Goal: Task Accomplishment & Management: Complete application form

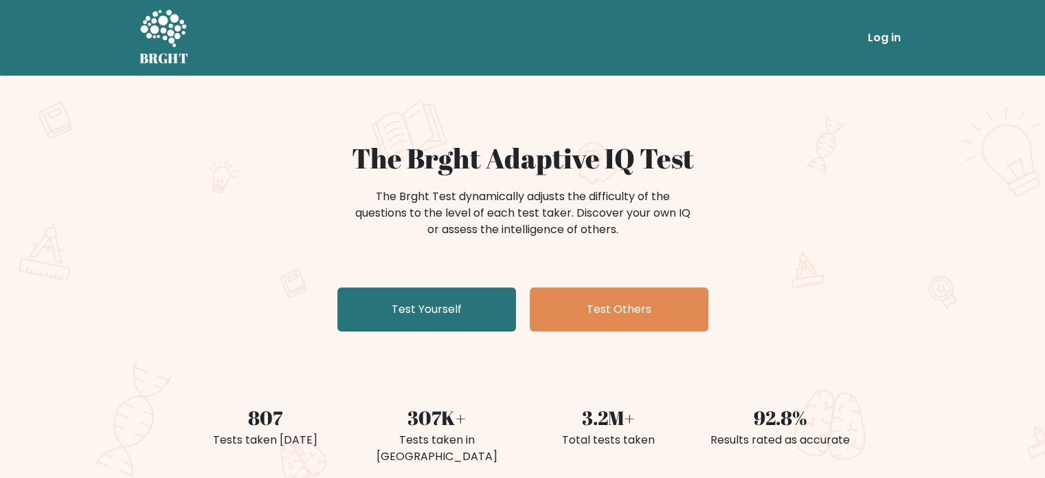
click at [445, 354] on div "The Brght Adaptive IQ Test The Brght Test dynamically adjusts the difficulty of…" at bounding box center [522, 288] width 1045 height 425
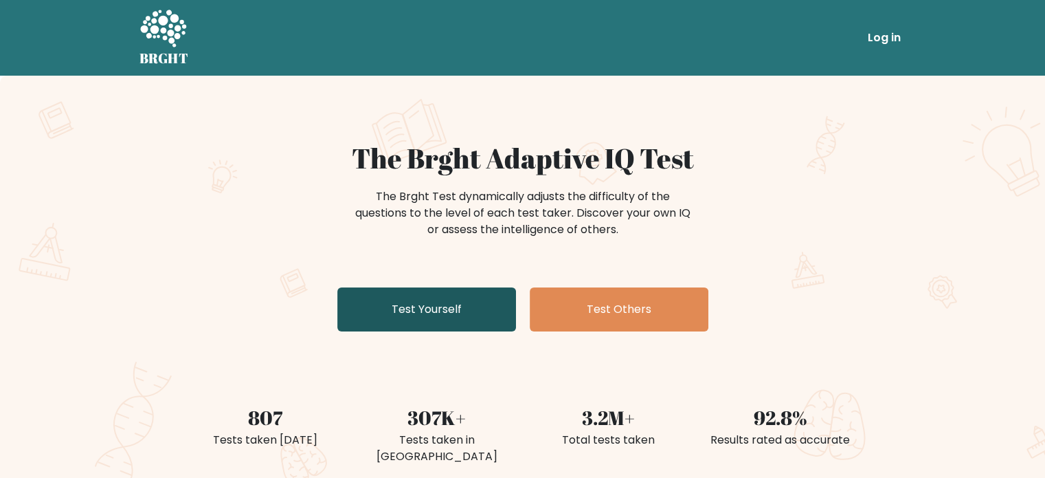
click at [434, 323] on link "Test Yourself" at bounding box center [426, 309] width 179 height 44
click at [427, 300] on link "Test Yourself" at bounding box center [426, 309] width 179 height 44
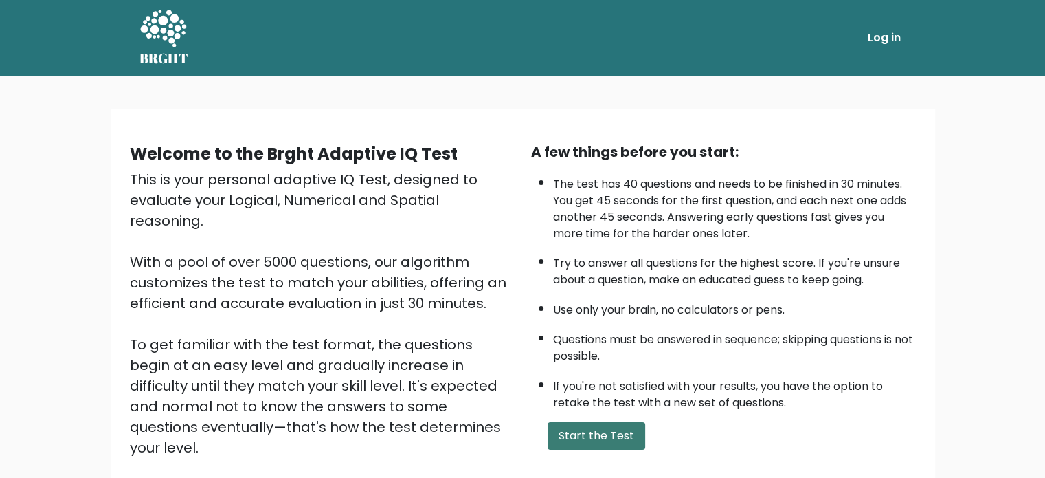
click at [568, 422] on button "Start the Test" at bounding box center [597, 435] width 98 height 27
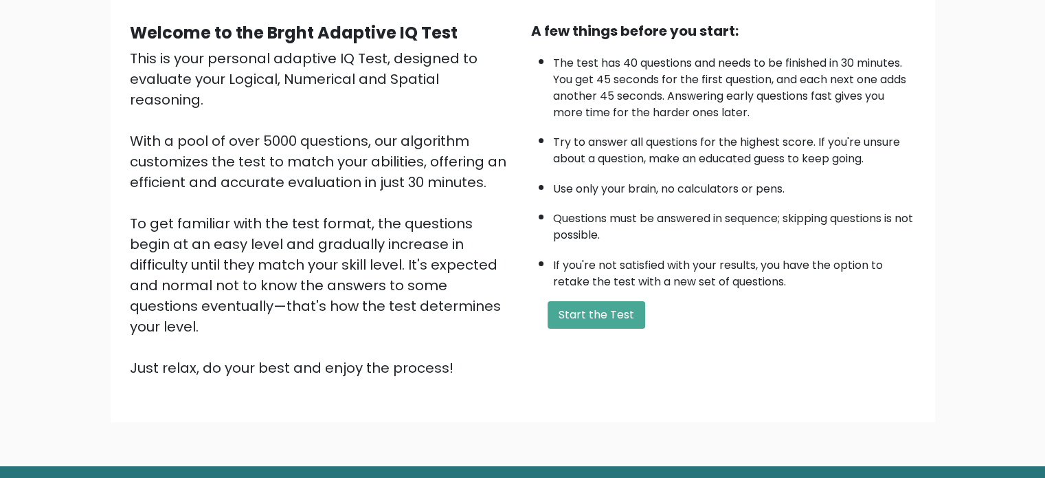
scroll to position [151, 0]
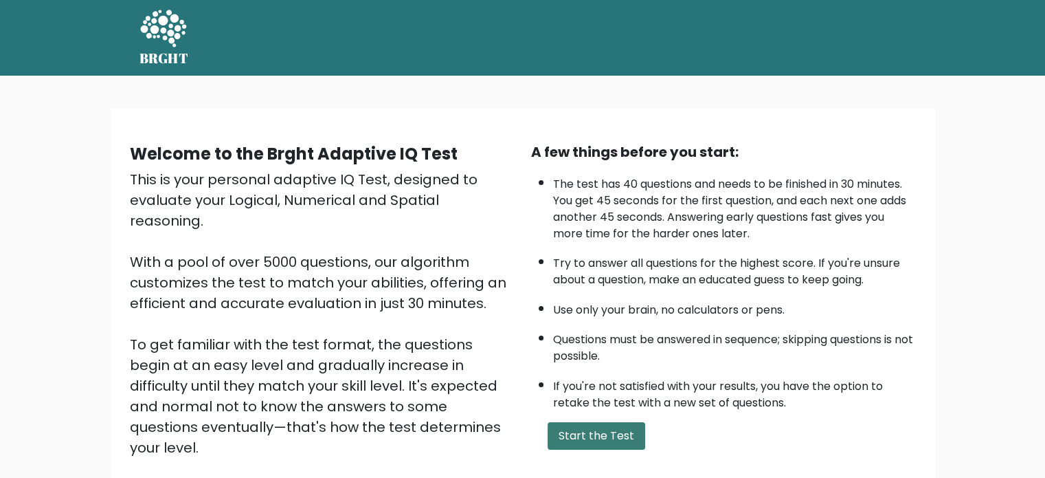
click at [619, 436] on button "Start the Test" at bounding box center [597, 435] width 98 height 27
click at [634, 429] on button "Start the Test" at bounding box center [597, 435] width 98 height 27
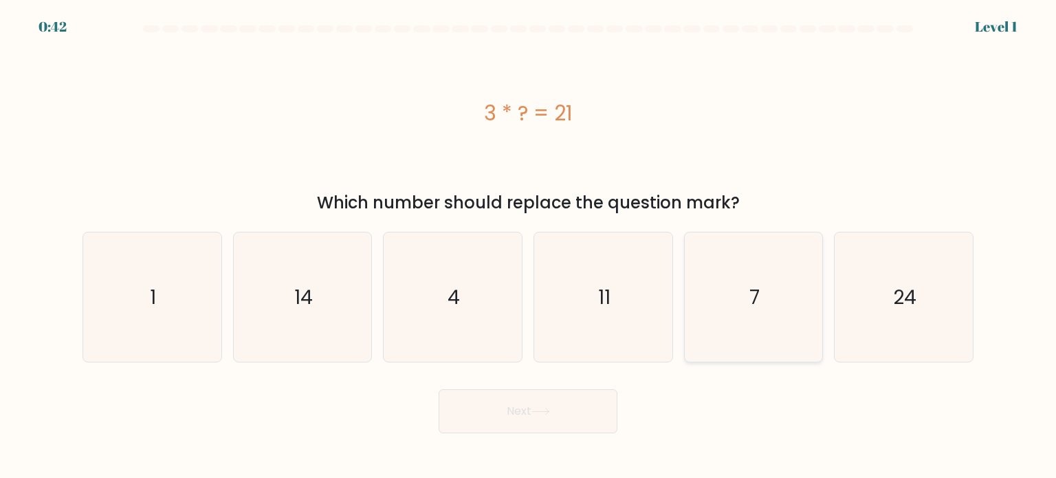
click at [739, 326] on icon "7" at bounding box center [753, 296] width 129 height 129
click at [529, 246] on input "e. 7" at bounding box center [528, 242] width 1 height 7
radio input "true"
click at [522, 406] on button "Next" at bounding box center [527, 411] width 179 height 44
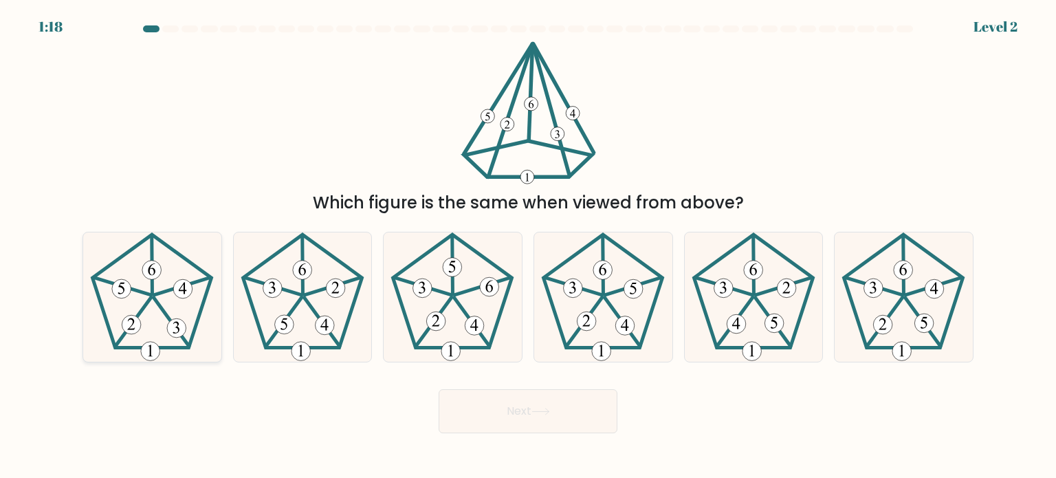
click at [144, 290] on icon at bounding box center [151, 296] width 129 height 129
click at [528, 246] on input "a." at bounding box center [528, 242] width 1 height 7
radio input "true"
click at [529, 430] on button "Next" at bounding box center [527, 411] width 179 height 44
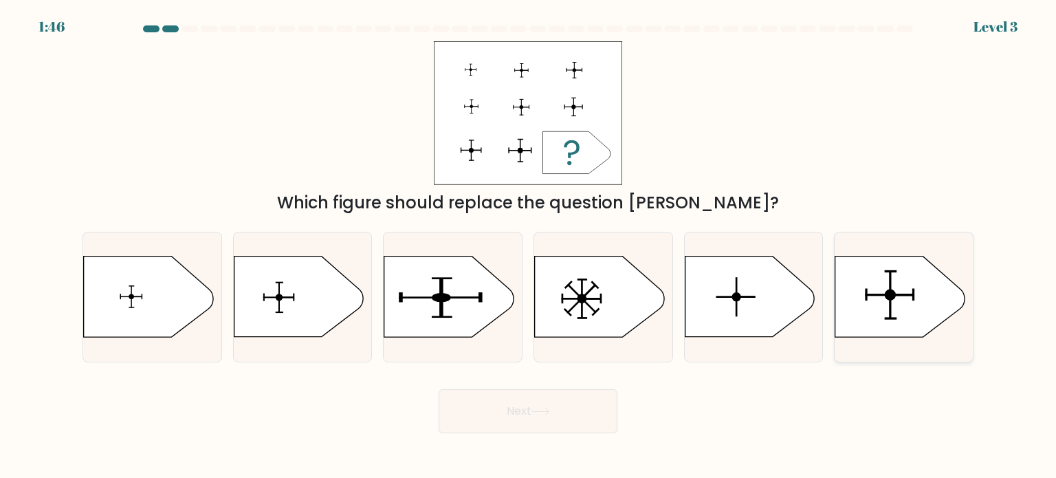
click at [917, 299] on icon at bounding box center [899, 296] width 129 height 80
click at [529, 246] on input "f." at bounding box center [528, 242] width 1 height 7
radio input "true"
click at [500, 404] on button "Next" at bounding box center [527, 411] width 179 height 44
click at [528, 422] on button "Next" at bounding box center [527, 411] width 179 height 44
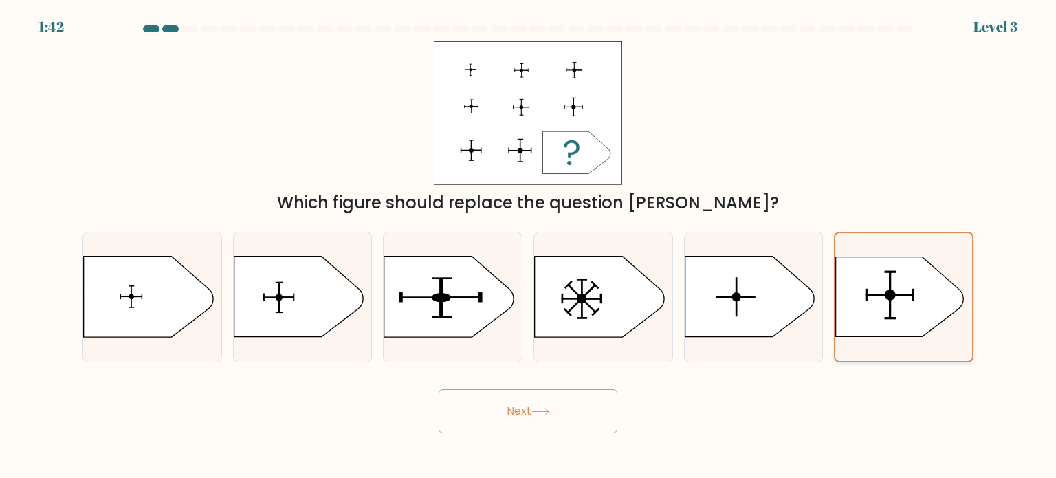
click at [954, 301] on icon at bounding box center [900, 297] width 128 height 80
click at [529, 246] on input "f." at bounding box center [528, 242] width 1 height 7
click at [515, 423] on button "Next" at bounding box center [527, 411] width 179 height 44
click at [636, 318] on icon at bounding box center [599, 296] width 129 height 80
click at [529, 246] on input "d." at bounding box center [528, 242] width 1 height 7
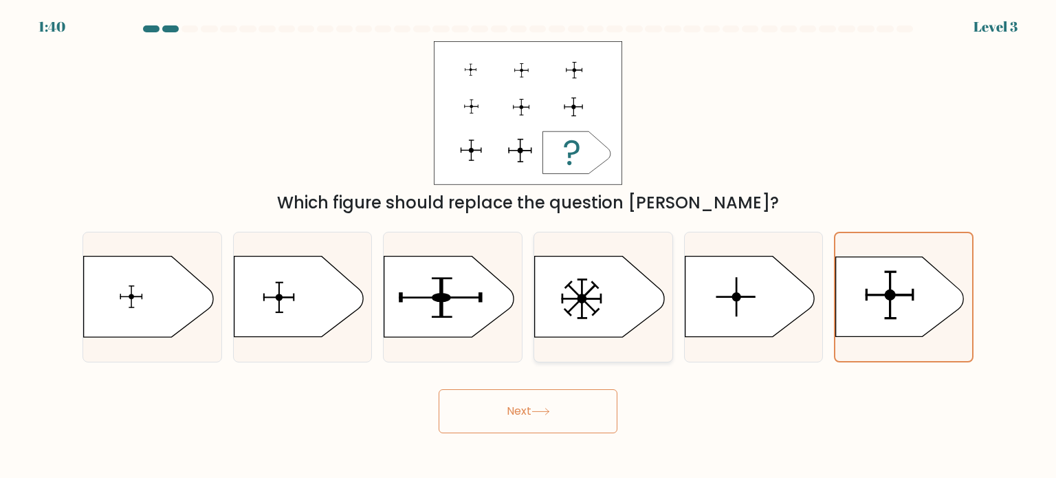
radio input "true"
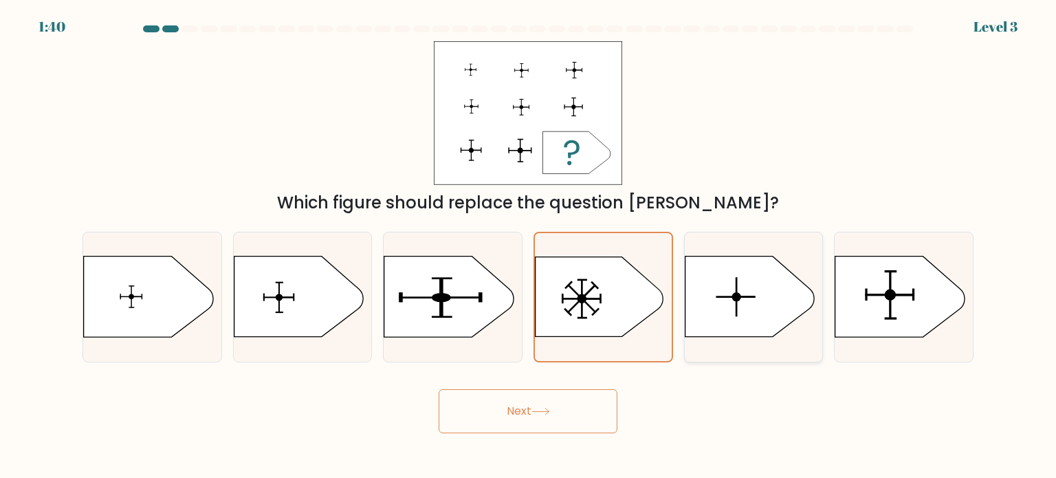
click at [737, 311] on icon at bounding box center [749, 296] width 129 height 80
click at [529, 246] on input "e." at bounding box center [528, 242] width 1 height 7
radio input "true"
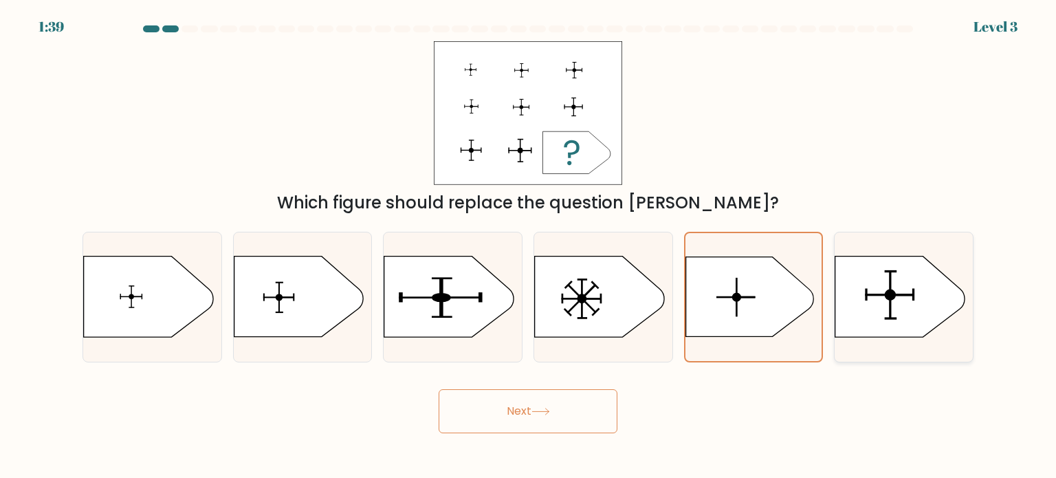
click at [930, 319] on icon at bounding box center [899, 296] width 129 height 80
click at [529, 246] on input "f." at bounding box center [528, 242] width 1 height 7
radio input "true"
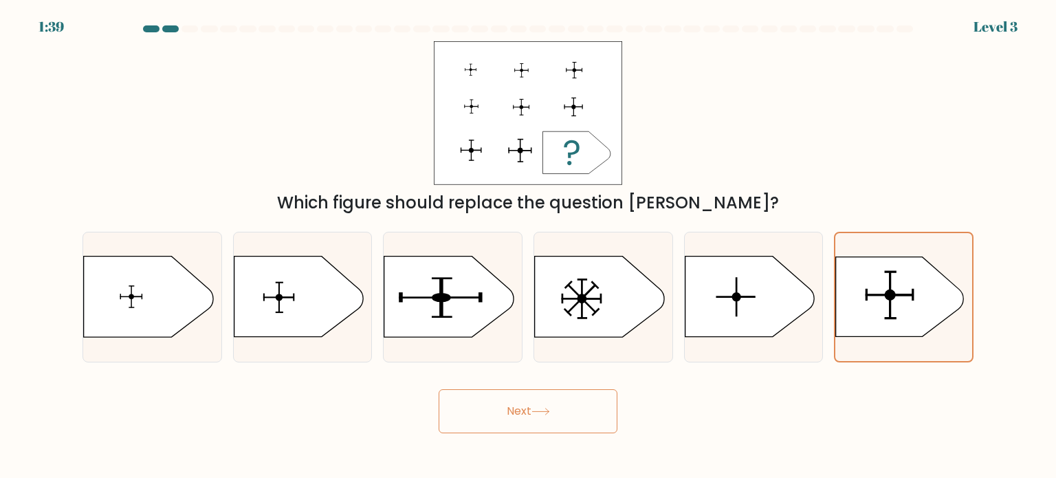
click at [577, 404] on button "Next" at bounding box center [527, 411] width 179 height 44
click at [298, 314] on icon at bounding box center [298, 296] width 129 height 80
click at [528, 246] on input "b." at bounding box center [528, 242] width 1 height 7
radio input "true"
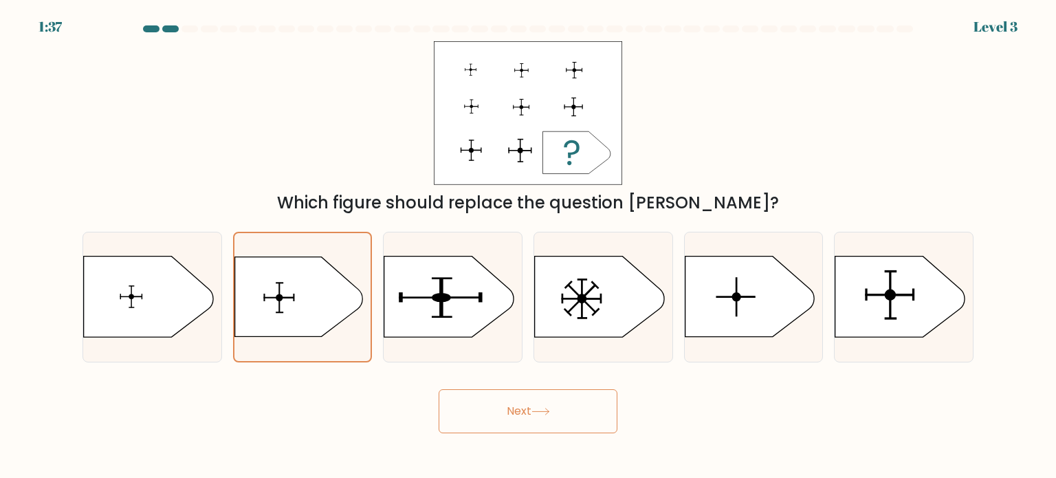
click at [498, 428] on button "Next" at bounding box center [527, 411] width 179 height 44
click at [428, 344] on div at bounding box center [453, 297] width 140 height 131
click at [528, 246] on input "c." at bounding box center [528, 242] width 1 height 7
radio input "true"
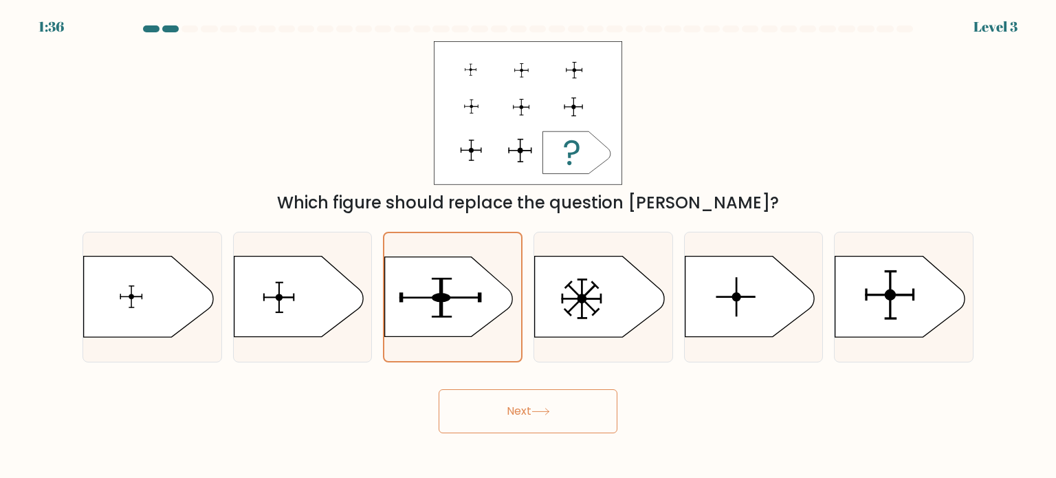
click at [494, 423] on button "Next" at bounding box center [527, 411] width 179 height 44
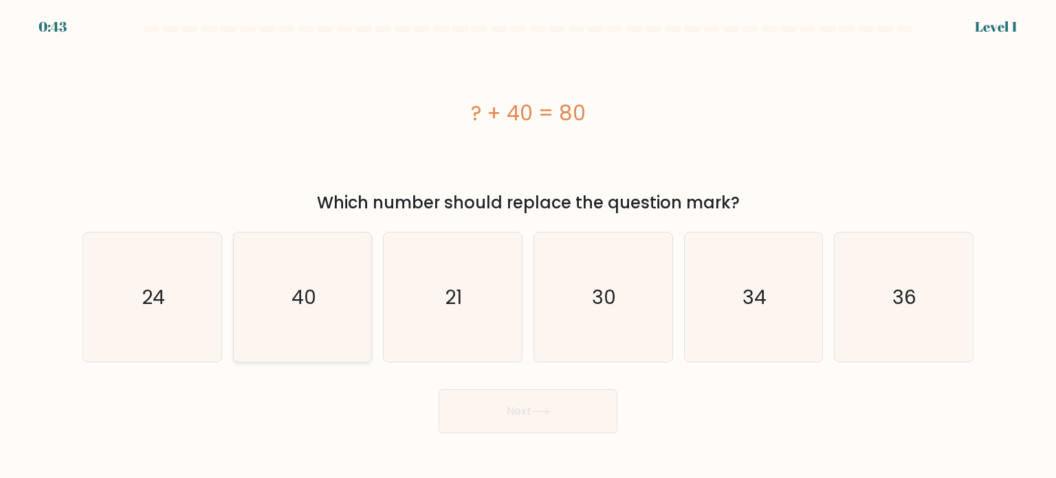
click at [314, 280] on icon "40" at bounding box center [302, 296] width 129 height 129
click at [528, 246] on input "b. 40" at bounding box center [528, 242] width 1 height 7
radio input "true"
click at [547, 395] on button "Next" at bounding box center [527, 411] width 179 height 44
click at [531, 434] on body "0:41 Level 1 a." at bounding box center [528, 239] width 1056 height 478
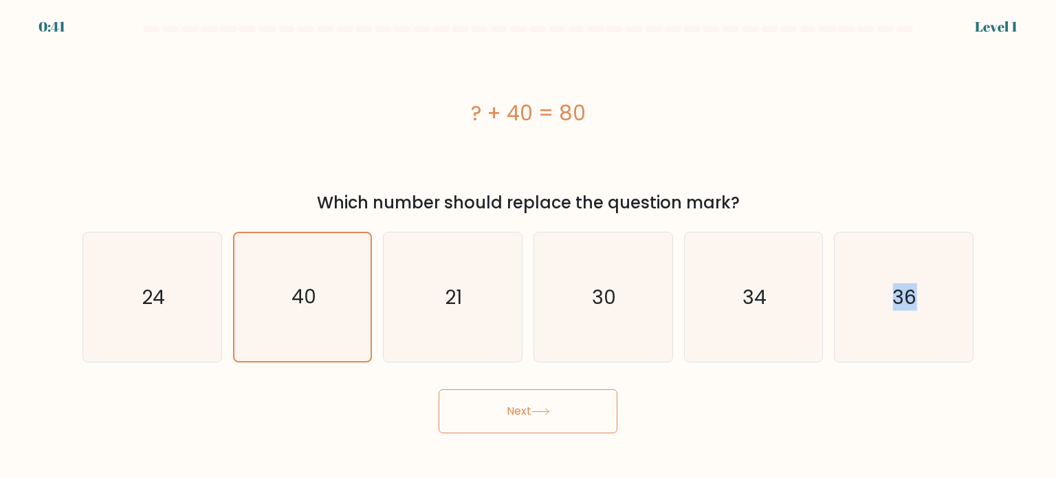
click at [531, 434] on body "0:41 Level 1 a." at bounding box center [528, 239] width 1056 height 478
click at [531, 415] on button "Next" at bounding box center [527, 411] width 179 height 44
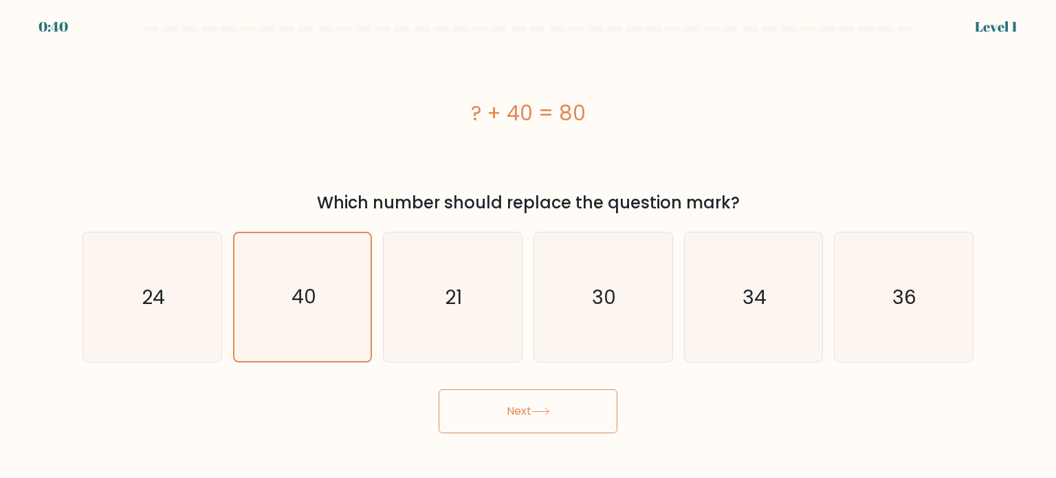
click at [500, 160] on div "? + 40 = 80" at bounding box center [527, 113] width 891 height 144
click at [354, 311] on icon "40" at bounding box center [302, 296] width 129 height 129
click at [528, 246] on input "b. 40" at bounding box center [528, 242] width 1 height 7
radio input "true"
click at [520, 427] on button "Next" at bounding box center [527, 411] width 179 height 44
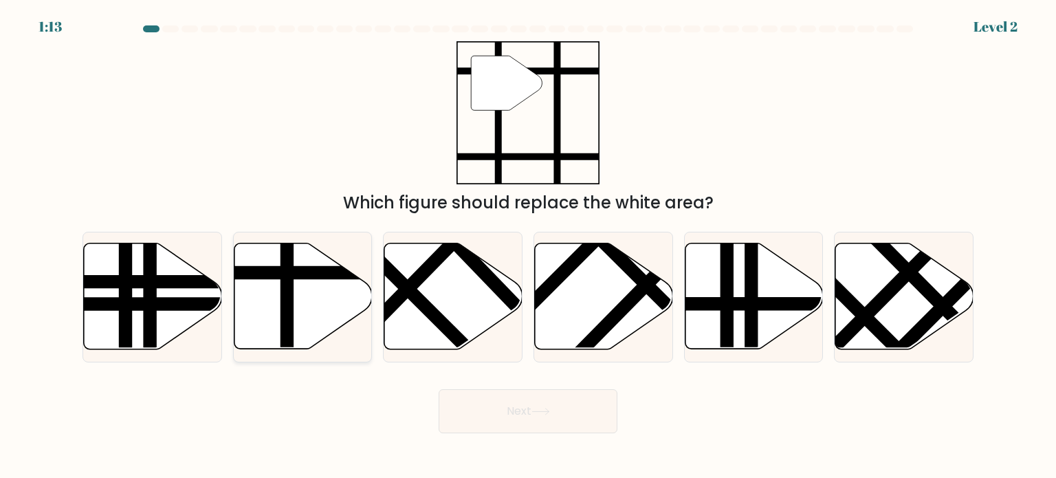
click at [322, 339] on icon at bounding box center [303, 296] width 138 height 106
click at [528, 246] on input "b." at bounding box center [528, 242] width 1 height 7
radio input "true"
click at [477, 408] on button "Next" at bounding box center [527, 411] width 179 height 44
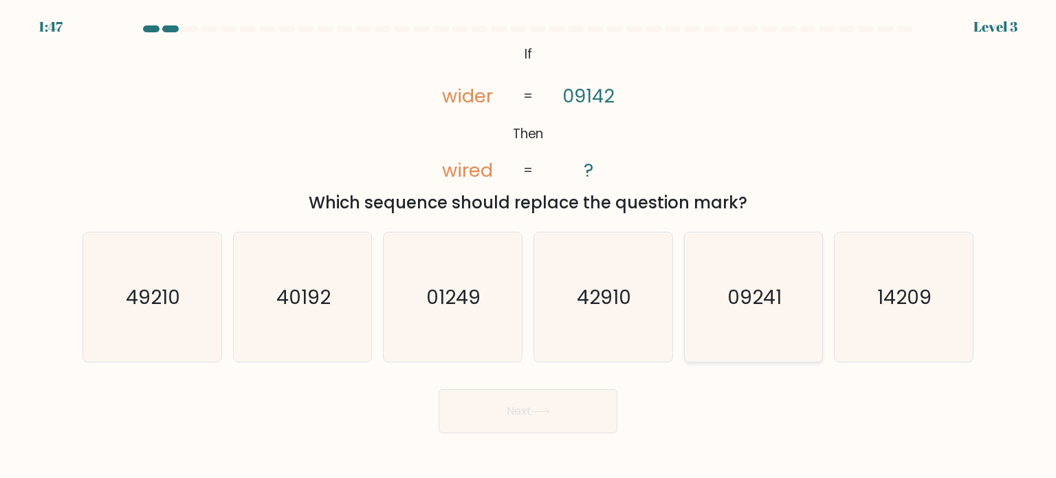
click at [696, 324] on icon "09241" at bounding box center [753, 296] width 129 height 129
click at [529, 246] on input "e. 09241" at bounding box center [528, 242] width 1 height 7
radio input "true"
click at [557, 413] on button "Next" at bounding box center [527, 411] width 179 height 44
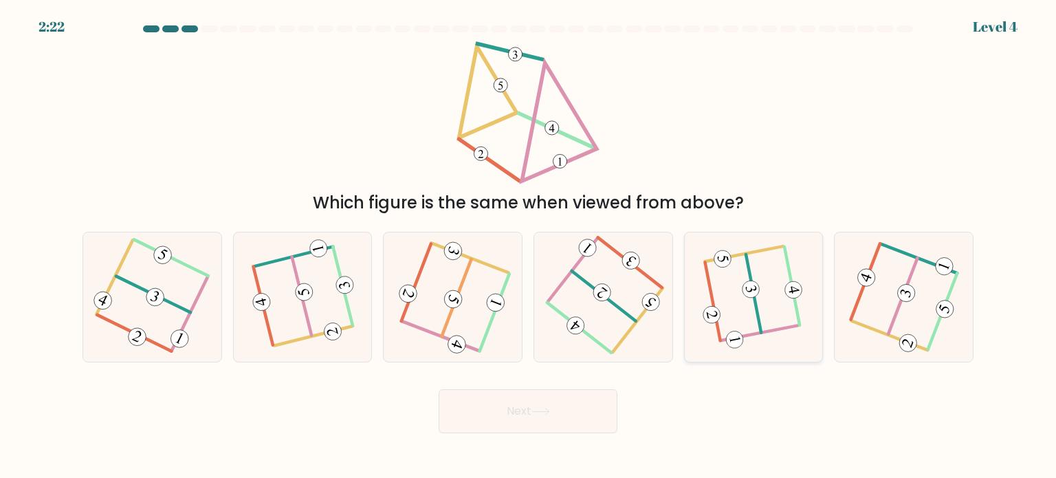
click at [740, 310] on icon at bounding box center [754, 297] width 100 height 104
click at [529, 246] on input "e." at bounding box center [528, 242] width 1 height 7
radio input "true"
click at [563, 390] on button "Next" at bounding box center [527, 411] width 179 height 44
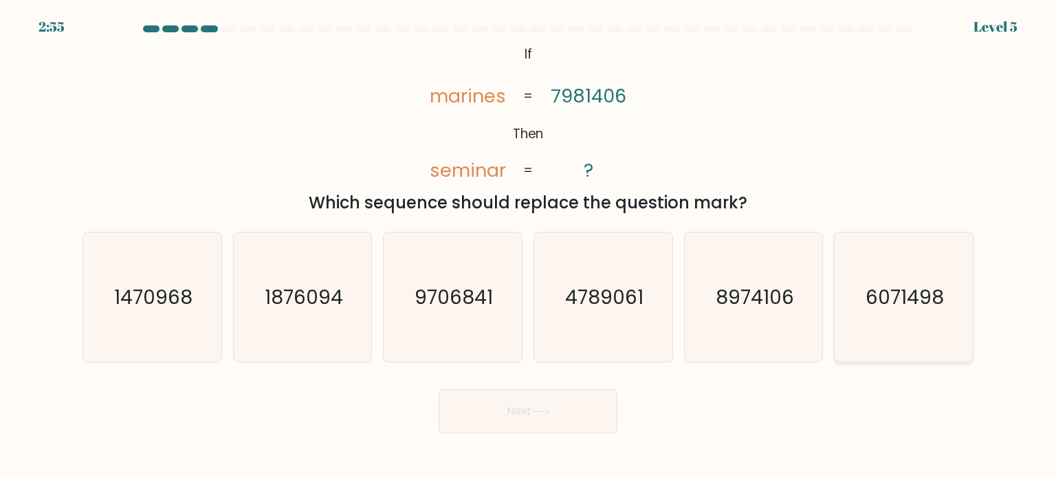
click at [847, 282] on icon "6071498" at bounding box center [902, 296] width 129 height 129
click at [529, 246] on input "f. 6071498" at bounding box center [528, 242] width 1 height 7
radio input "true"
click at [530, 401] on button "Next" at bounding box center [527, 411] width 179 height 44
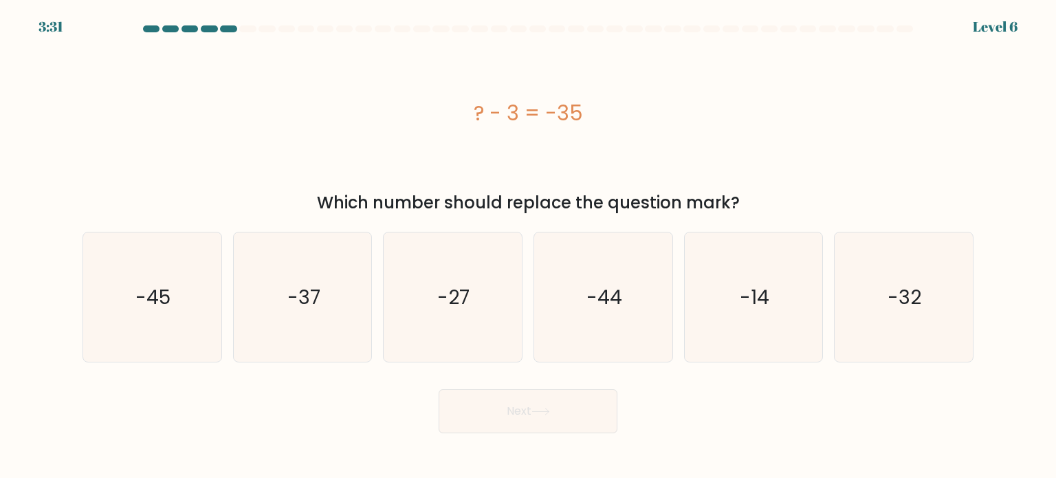
click at [832, 347] on div "f. -32" at bounding box center [903, 297] width 151 height 131
click at [867, 340] on icon "-32" at bounding box center [902, 296] width 129 height 129
click at [529, 246] on input "f. -32" at bounding box center [528, 242] width 1 height 7
radio input "true"
click at [573, 408] on button "Next" at bounding box center [527, 411] width 179 height 44
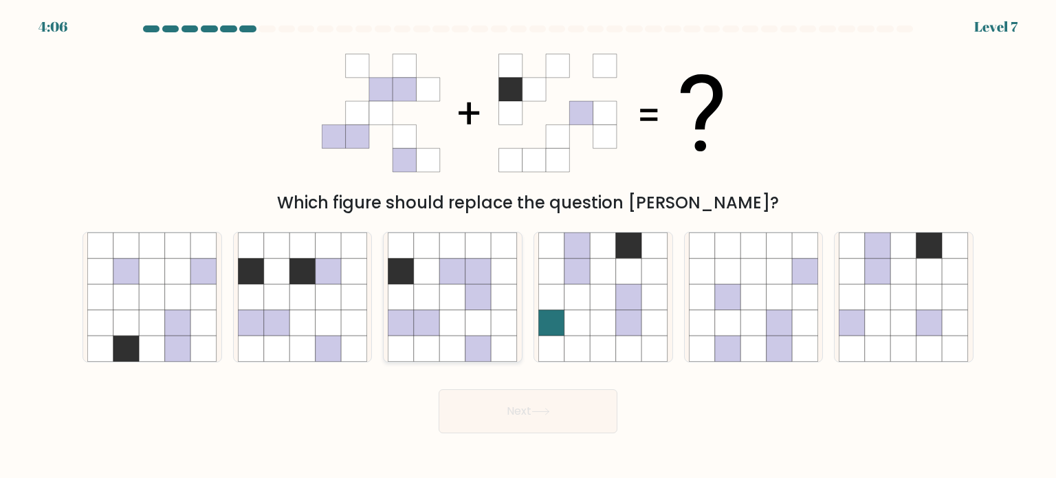
click at [451, 291] on icon at bounding box center [453, 297] width 26 height 26
click at [528, 246] on input "c." at bounding box center [528, 242] width 1 height 7
radio input "true"
click at [499, 408] on button "Next" at bounding box center [527, 411] width 179 height 44
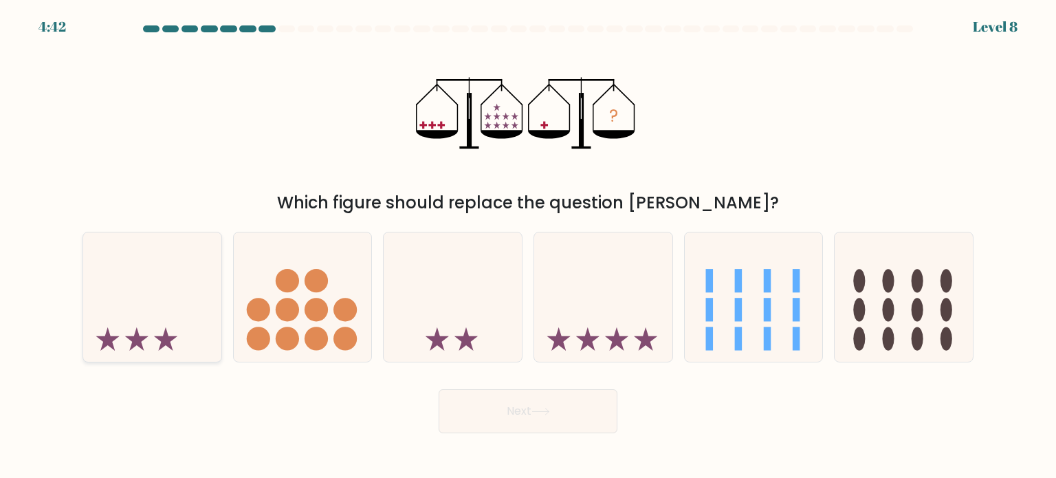
click at [210, 324] on icon at bounding box center [152, 297] width 138 height 114
click at [528, 246] on input "a." at bounding box center [528, 242] width 1 height 7
radio input "true"
click at [500, 421] on button "Next" at bounding box center [527, 411] width 179 height 44
click at [498, 415] on button "Next" at bounding box center [527, 411] width 179 height 44
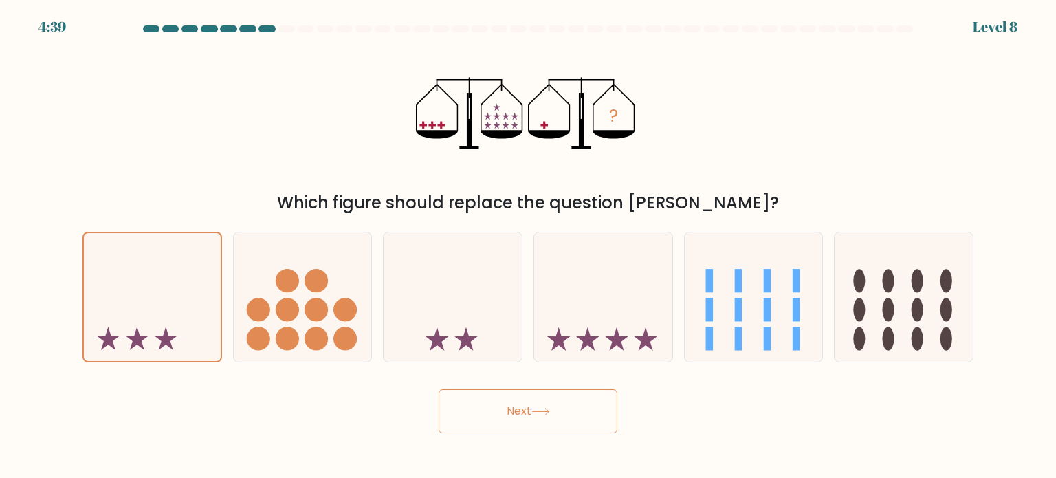
click at [498, 415] on button "Next" at bounding box center [527, 411] width 179 height 44
click at [370, 322] on icon at bounding box center [303, 297] width 138 height 114
click at [528, 246] on input "b." at bounding box center [528, 242] width 1 height 7
radio input "true"
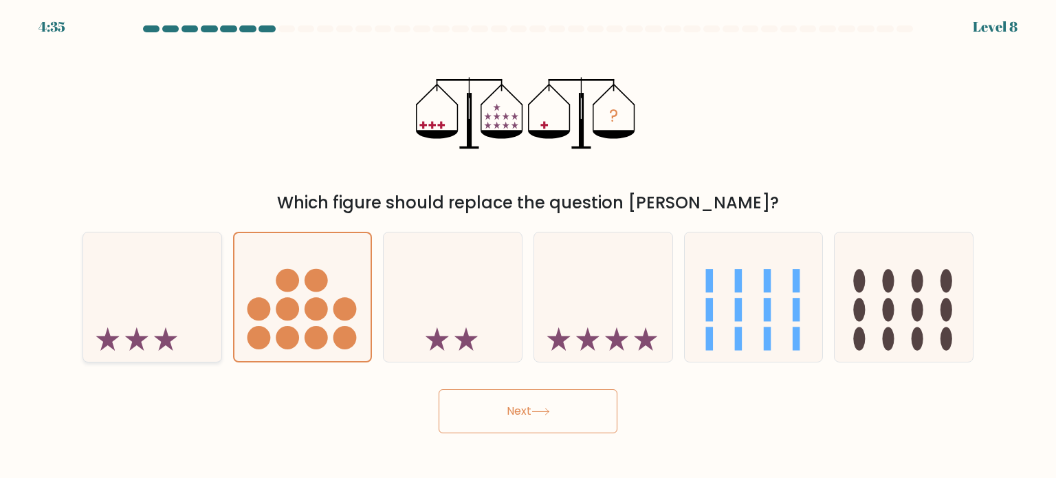
click at [154, 321] on icon at bounding box center [152, 297] width 138 height 114
click at [528, 246] on input "a." at bounding box center [528, 242] width 1 height 7
radio input "true"
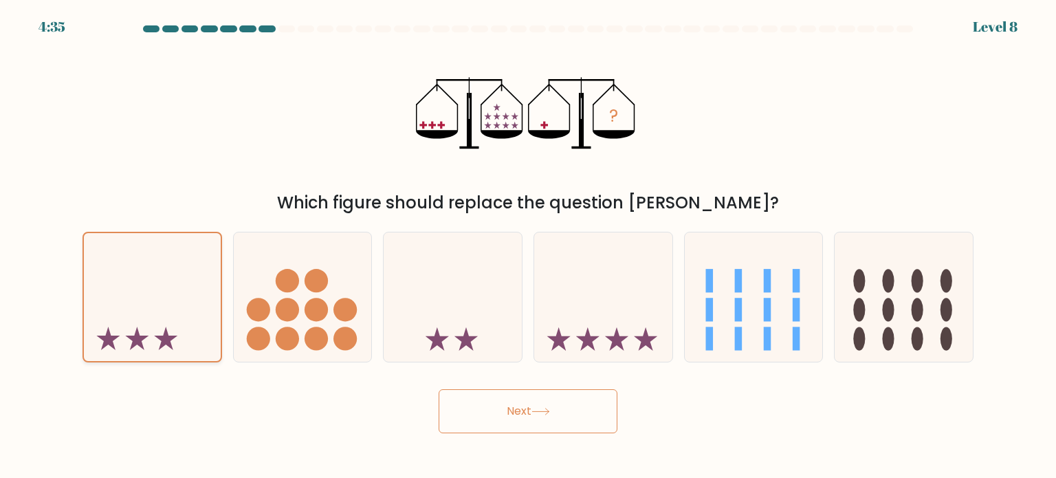
click at [154, 321] on icon at bounding box center [152, 296] width 137 height 113
click at [528, 246] on input "a." at bounding box center [528, 242] width 1 height 7
click at [498, 413] on button "Next" at bounding box center [527, 411] width 179 height 44
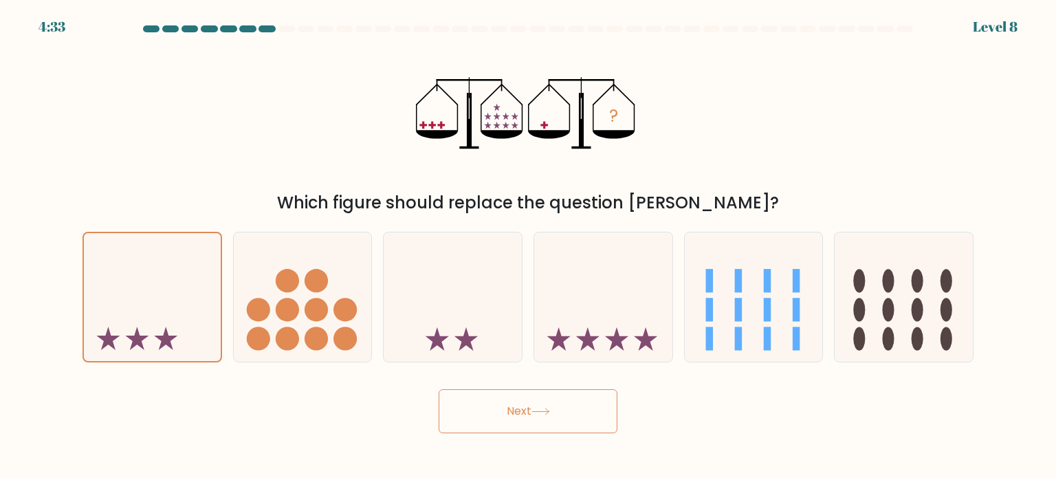
click at [498, 413] on button "Next" at bounding box center [527, 411] width 179 height 44
click at [219, 321] on icon at bounding box center [152, 296] width 137 height 113
click at [528, 246] on input "a." at bounding box center [528, 242] width 1 height 7
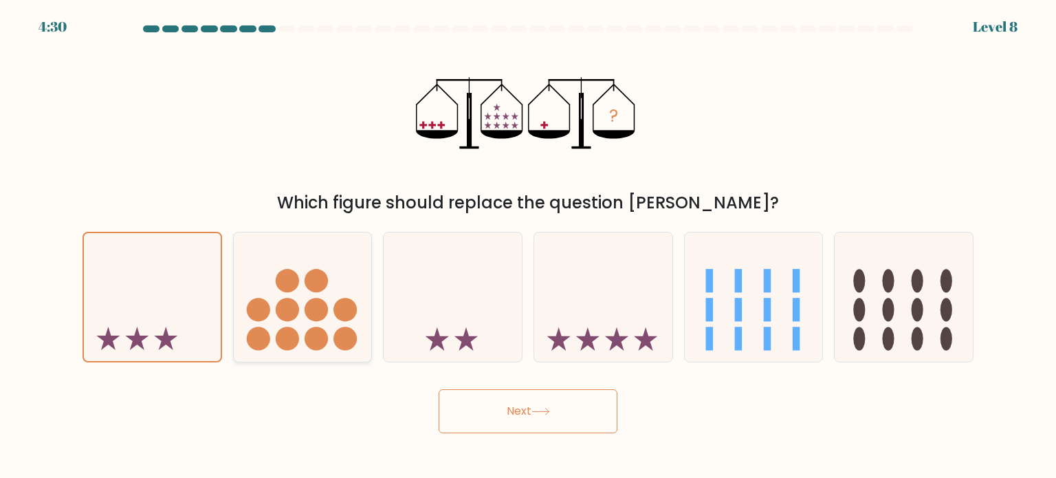
click at [285, 324] on icon at bounding box center [303, 297] width 138 height 114
click at [528, 246] on input "b." at bounding box center [528, 242] width 1 height 7
radio input "true"
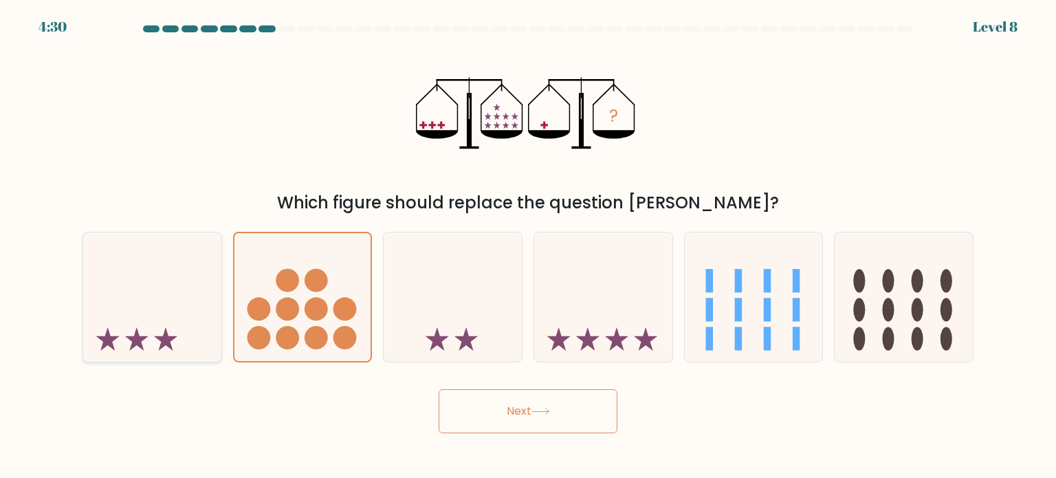
click at [173, 320] on icon at bounding box center [152, 297] width 138 height 114
click at [528, 246] on input "a." at bounding box center [528, 242] width 1 height 7
radio input "true"
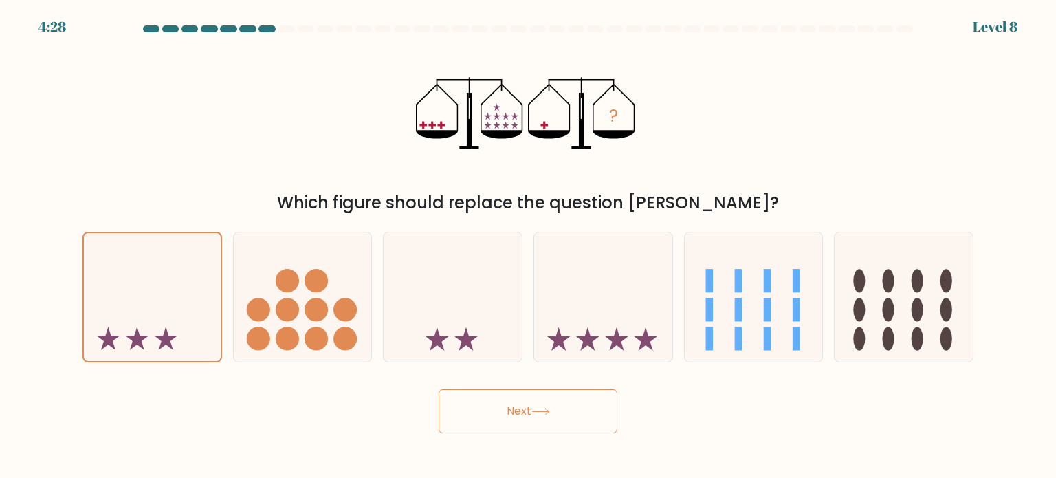
click at [451, 419] on button "Next" at bounding box center [527, 411] width 179 height 44
click at [451, 417] on button "Next" at bounding box center [527, 411] width 179 height 44
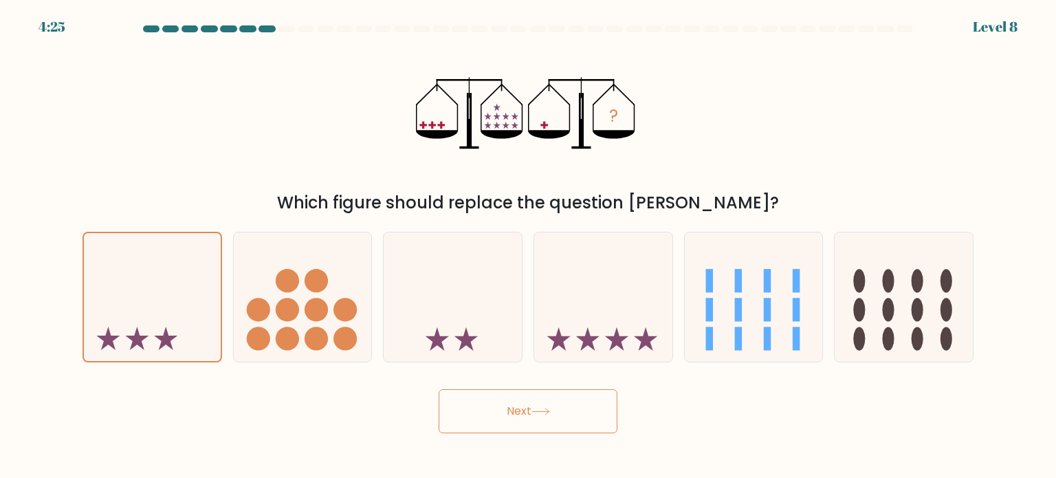
click at [457, 413] on button "Next" at bounding box center [527, 411] width 179 height 44
click at [507, 137] on icon at bounding box center [501, 134] width 42 height 8
click at [296, 313] on circle at bounding box center [287, 309] width 23 height 23
click at [528, 246] on input "b." at bounding box center [528, 242] width 1 height 7
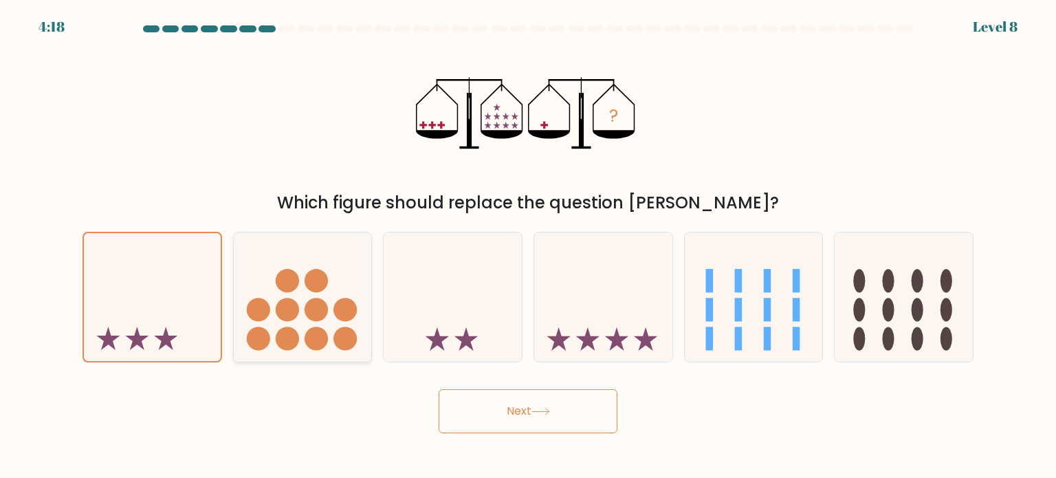
radio input "true"
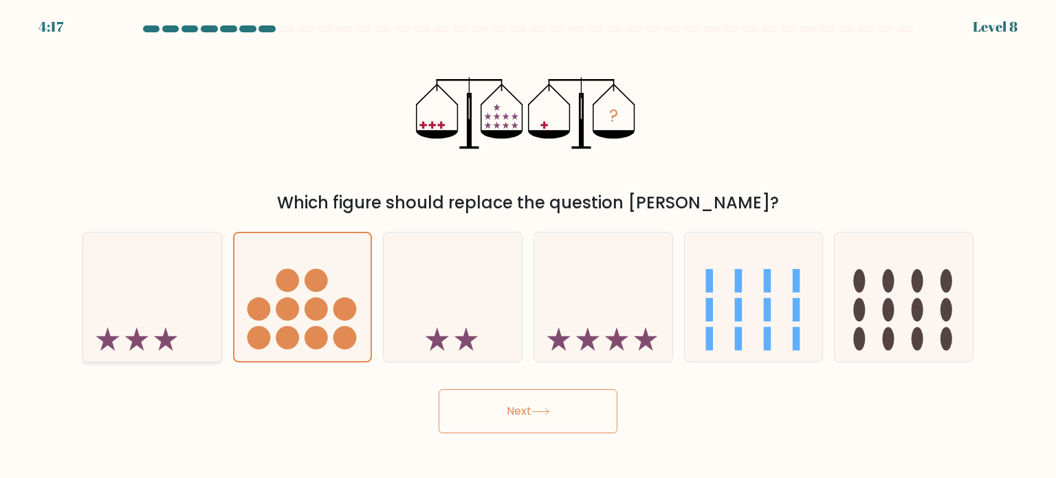
click at [118, 285] on icon at bounding box center [152, 297] width 138 height 114
click at [528, 246] on input "a." at bounding box center [528, 242] width 1 height 7
radio input "true"
